Goal: Transaction & Acquisition: Purchase product/service

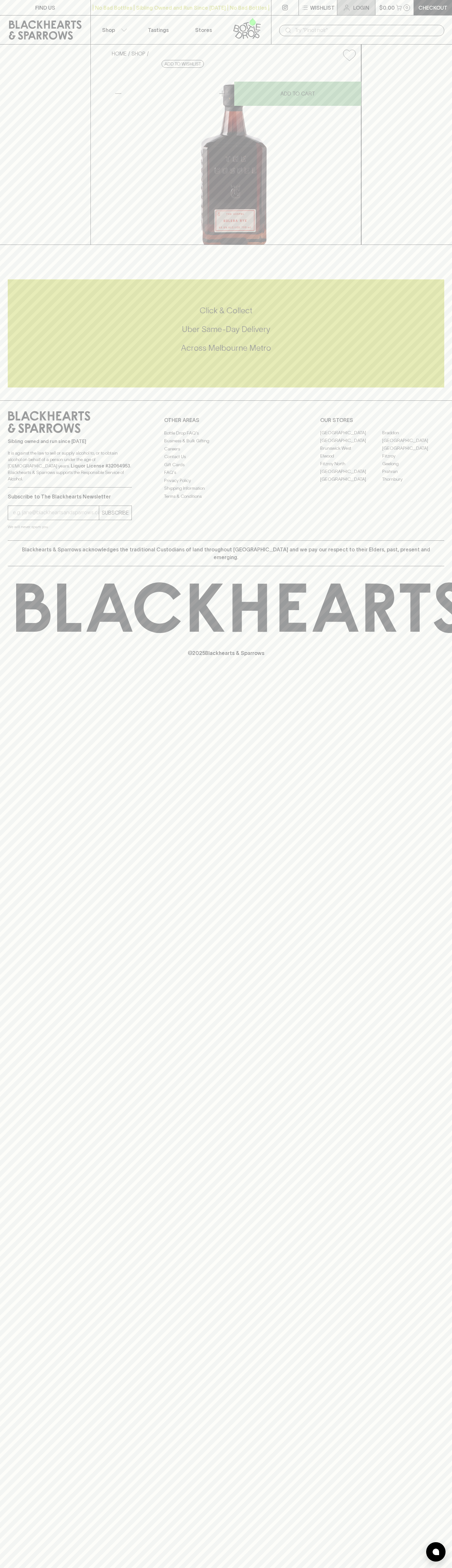
click at [369, 13] on link "Login" at bounding box center [356, 7] width 38 height 15
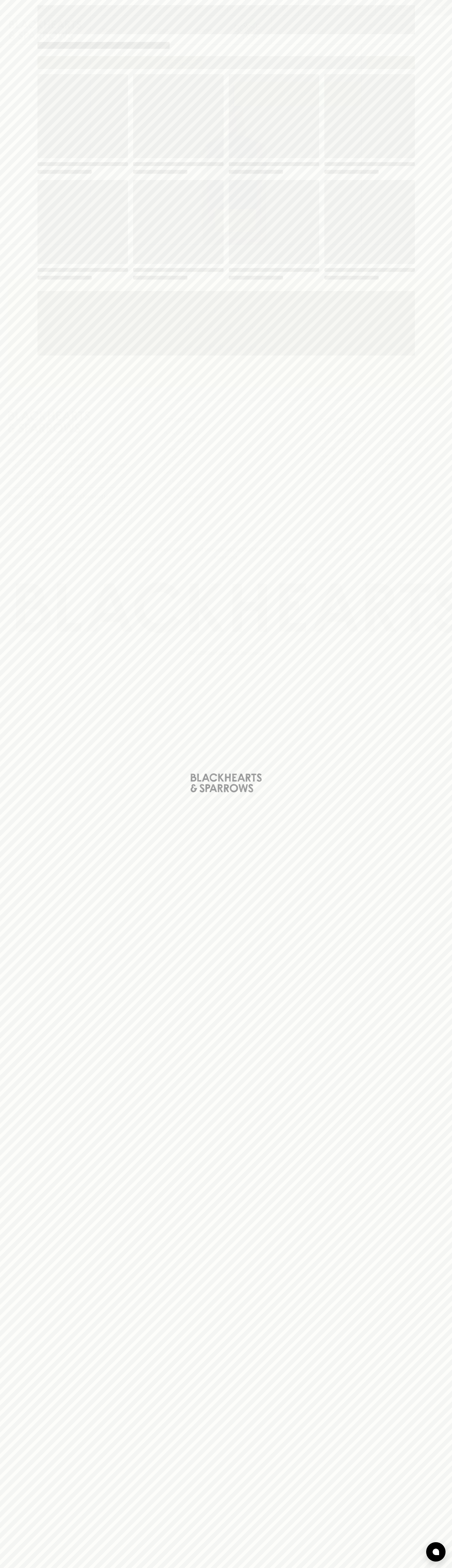
click at [437, 1141] on div "Loading" at bounding box center [226, 784] width 452 height 1568
click at [37, 1567] on html "FIND US | No Bad Bottles | Sibling Owned and Run Since 2006 | No Bad Bottles | …" at bounding box center [226, 784] width 452 height 1568
click at [31, 730] on div "Loading" at bounding box center [226, 784] width 452 height 1568
